Goal: Complete application form

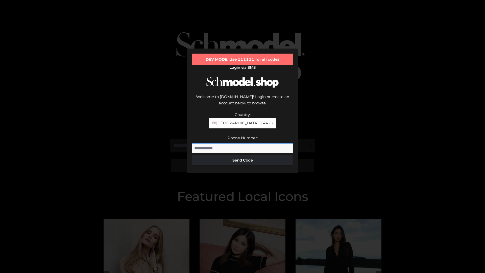
click at [242, 143] on input "Phone Number:" at bounding box center [242, 148] width 101 height 10
type input "**********"
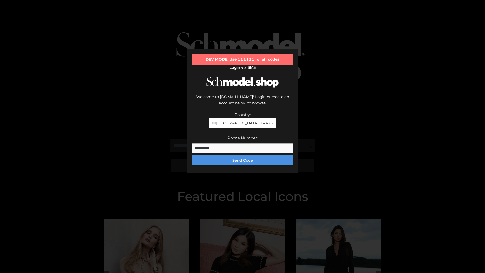
click at [242, 155] on button "Send Code" at bounding box center [242, 160] width 101 height 10
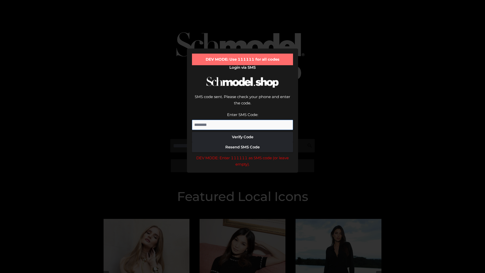
click at [242, 120] on input "Enter SMS Code:" at bounding box center [242, 125] width 101 height 10
type input "******"
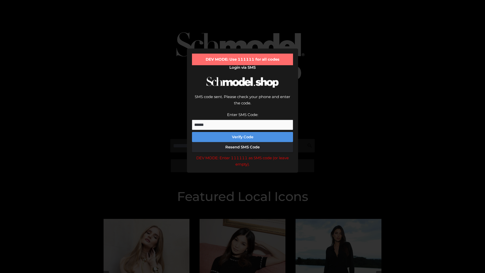
click at [242, 132] on button "Verify Code" at bounding box center [242, 137] width 101 height 10
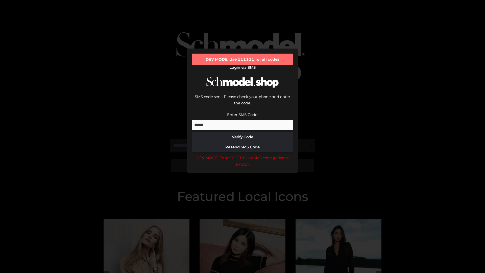
click at [242, 154] on div "DEV MODE: Enter 111111 as SMS code (or leave empty)." at bounding box center [242, 160] width 101 height 13
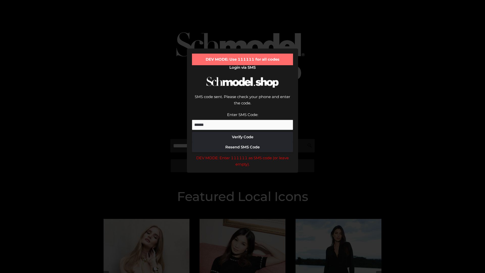
click at [242, 154] on div "DEV MODE: Enter 111111 as SMS code (or leave empty)." at bounding box center [242, 160] width 101 height 13
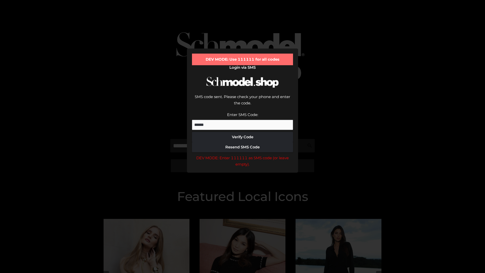
click at [242, 154] on div "DEV MODE: Enter 111111 as SMS code (or leave empty)." at bounding box center [242, 160] width 101 height 13
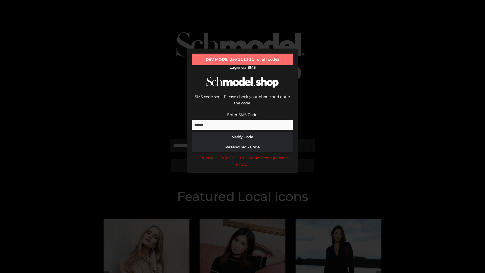
click at [242, 154] on div "DEV MODE: Enter 111111 as SMS code (or leave empty)." at bounding box center [242, 160] width 101 height 13
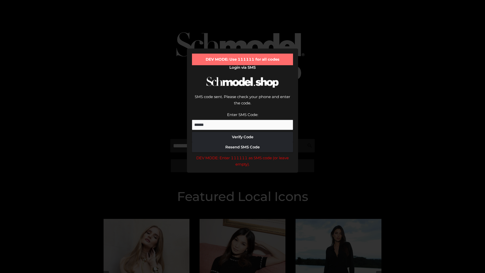
click at [242, 154] on div "DEV MODE: Enter 111111 as SMS code (or leave empty)." at bounding box center [242, 160] width 101 height 13
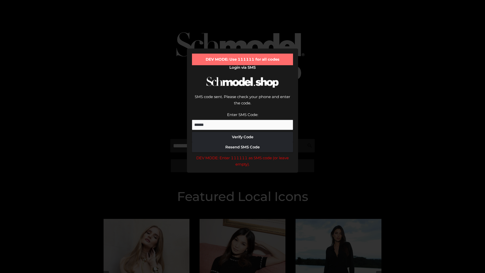
click at [242, 154] on div "DEV MODE: Enter 111111 as SMS code (or leave empty)." at bounding box center [242, 160] width 101 height 13
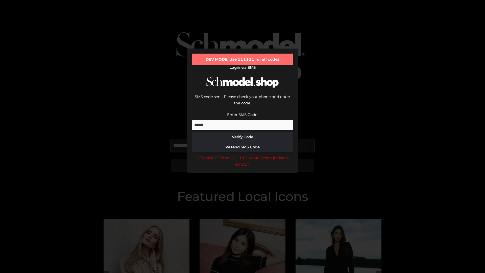
scroll to position [0, 26]
click at [242, 154] on div "DEV MODE: Enter 111111 as SMS code (or leave empty)." at bounding box center [242, 160] width 101 height 13
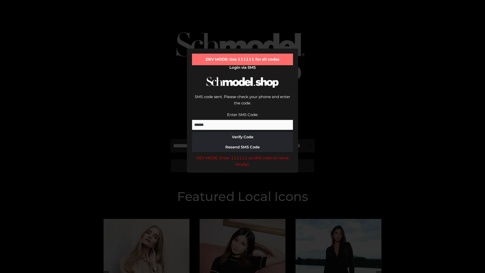
click at [242, 154] on div "DEV MODE: Enter 111111 as SMS code (or leave empty)." at bounding box center [242, 160] width 101 height 13
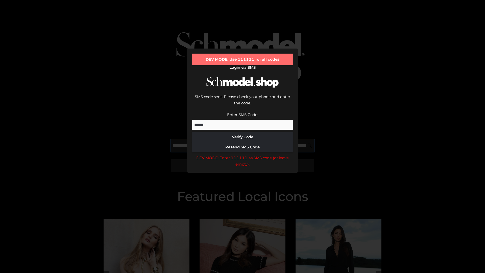
scroll to position [0, 55]
click at [242, 154] on div "DEV MODE: Enter 111111 as SMS code (or leave empty)." at bounding box center [242, 160] width 101 height 13
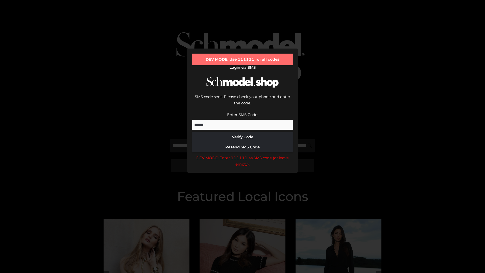
click at [242, 154] on div "DEV MODE: Enter 111111 as SMS code (or leave empty)." at bounding box center [242, 160] width 101 height 13
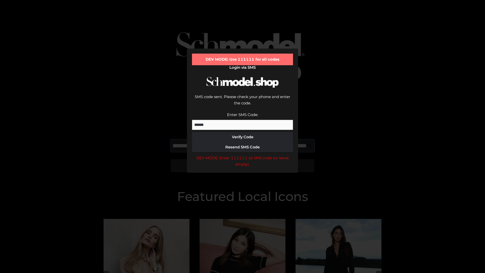
scroll to position [0, 86]
click at [242, 154] on div "DEV MODE: Enter 111111 as SMS code (or leave empty)." at bounding box center [242, 160] width 101 height 13
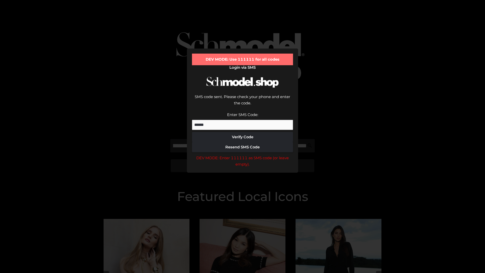
click at [242, 154] on div "DEV MODE: Enter 111111 as SMS code (or leave empty)." at bounding box center [242, 160] width 101 height 13
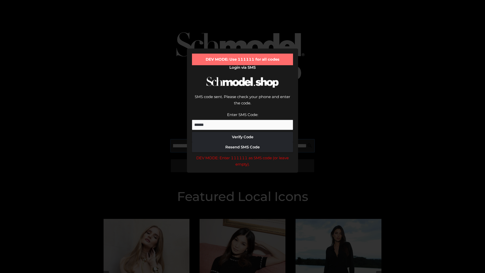
scroll to position [0, 117]
click at [242, 154] on div "DEV MODE: Enter 111111 as SMS code (or leave empty)." at bounding box center [242, 160] width 101 height 13
type input "**********"
